Goal: Find specific page/section: Find specific page/section

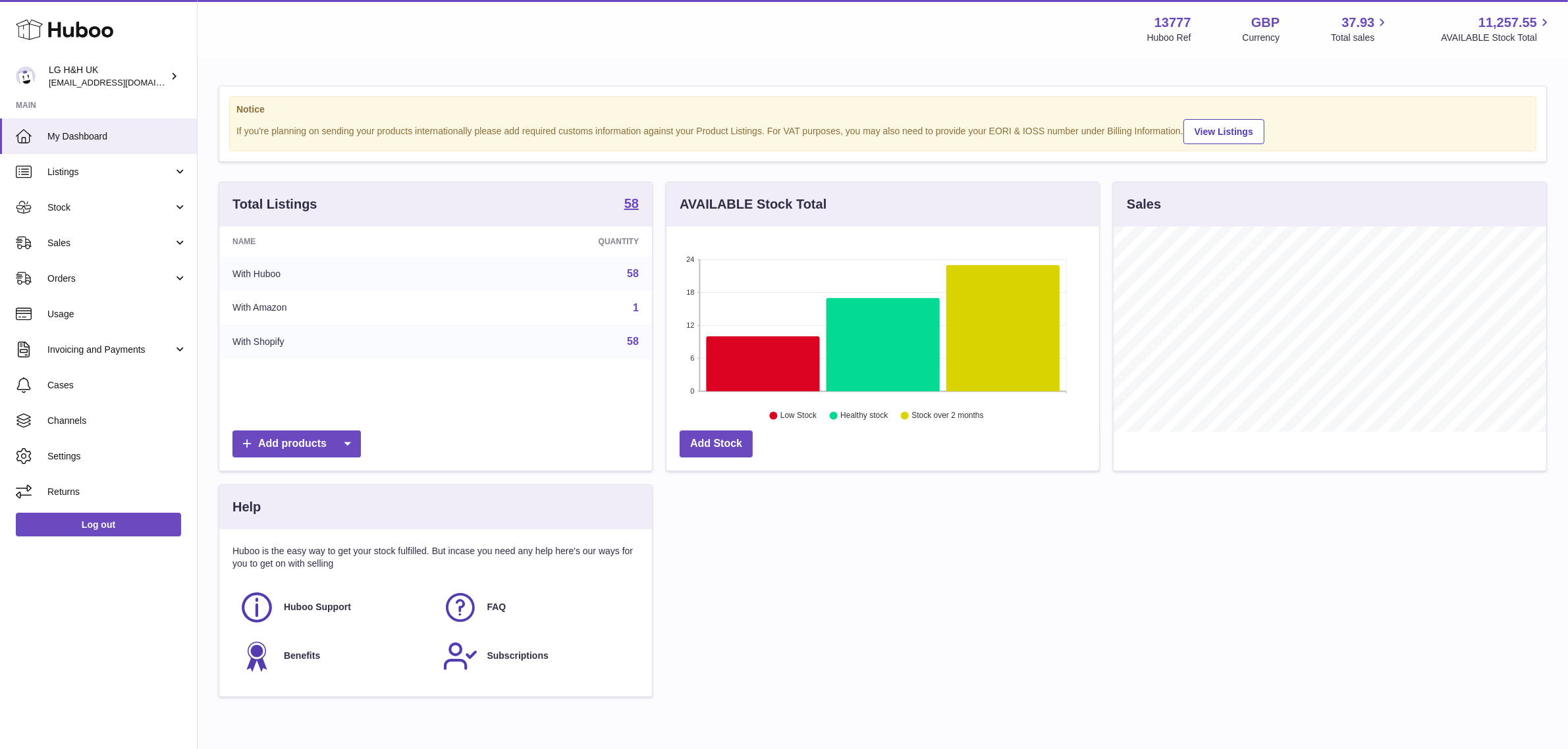
scroll to position [205, 432]
click at [68, 257] on link "Sales" at bounding box center [98, 243] width 196 height 36
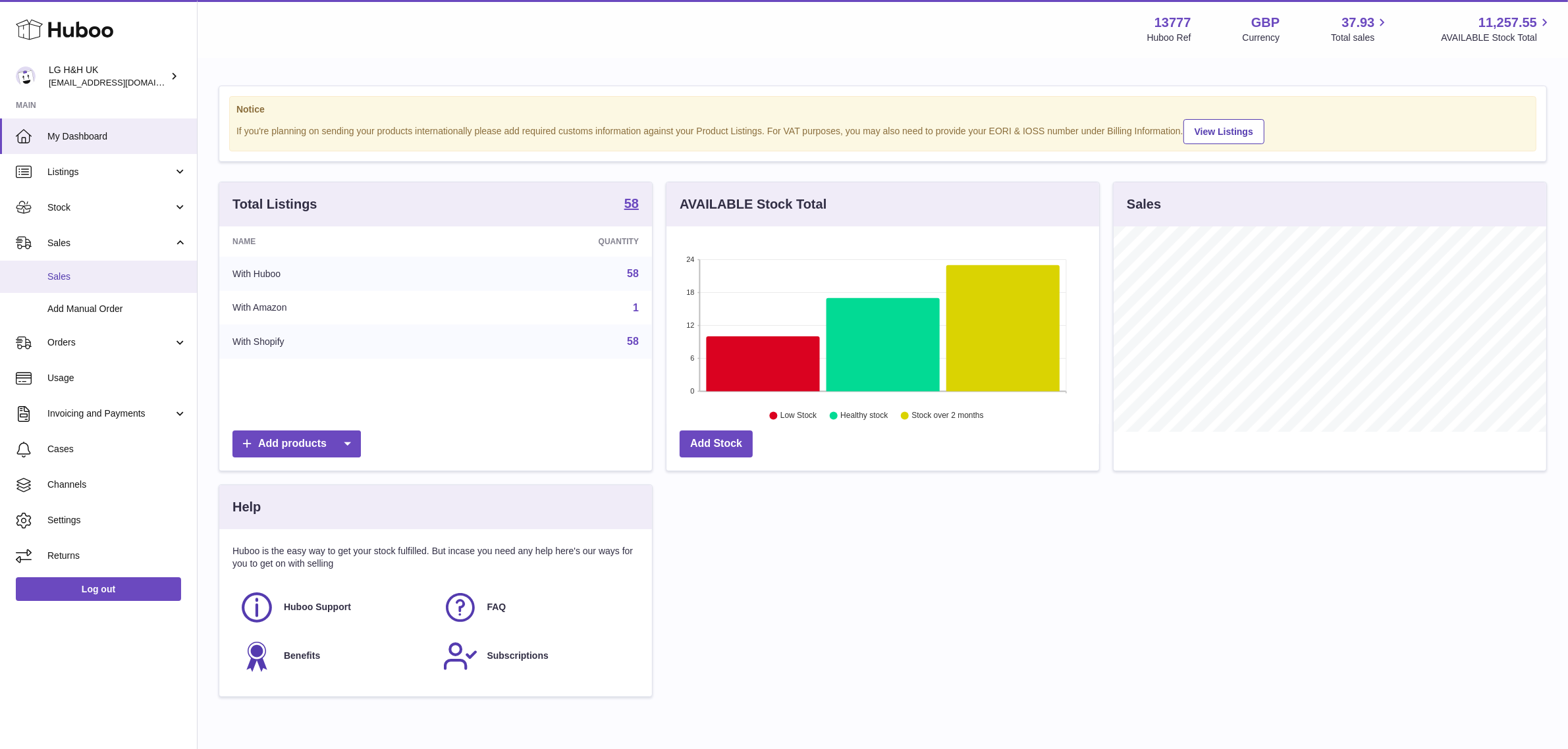
click at [65, 274] on span "Sales" at bounding box center [117, 276] width 140 height 12
click at [86, 271] on span "Sales" at bounding box center [117, 276] width 140 height 12
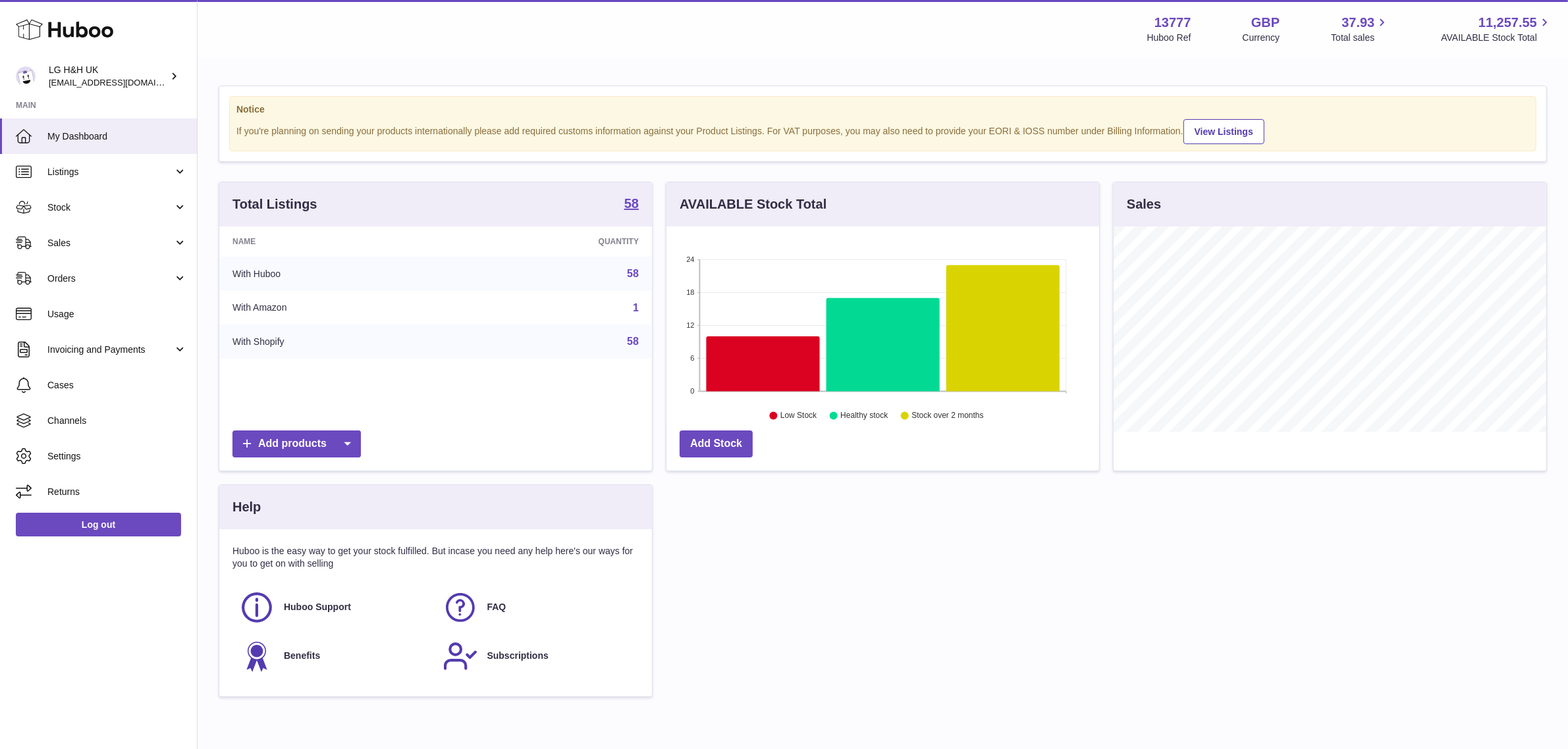
scroll to position [205, 432]
click at [46, 258] on link "Sales" at bounding box center [98, 243] width 196 height 36
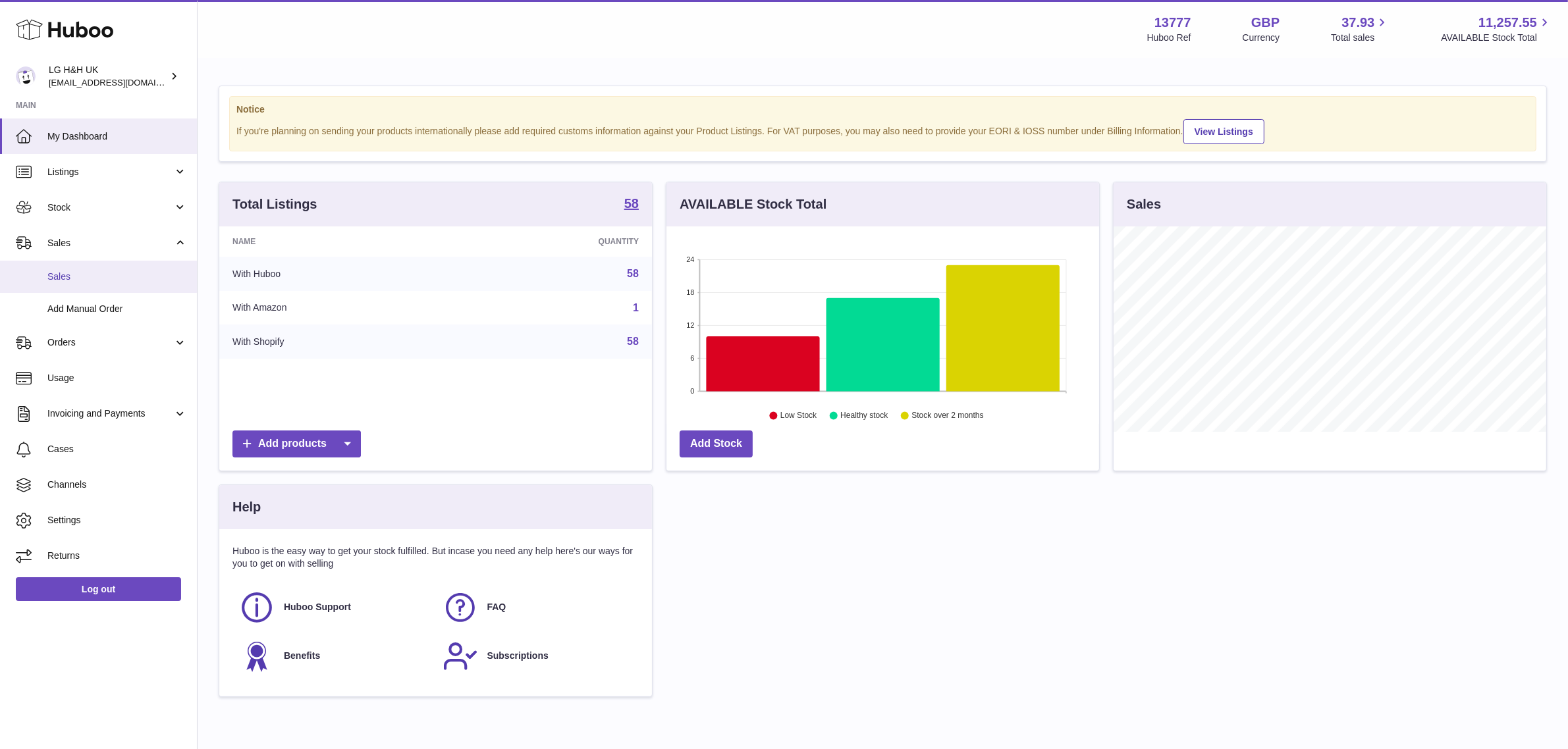
click at [56, 277] on span "Sales" at bounding box center [117, 276] width 140 height 12
